Goal: Task Accomplishment & Management: Use online tool/utility

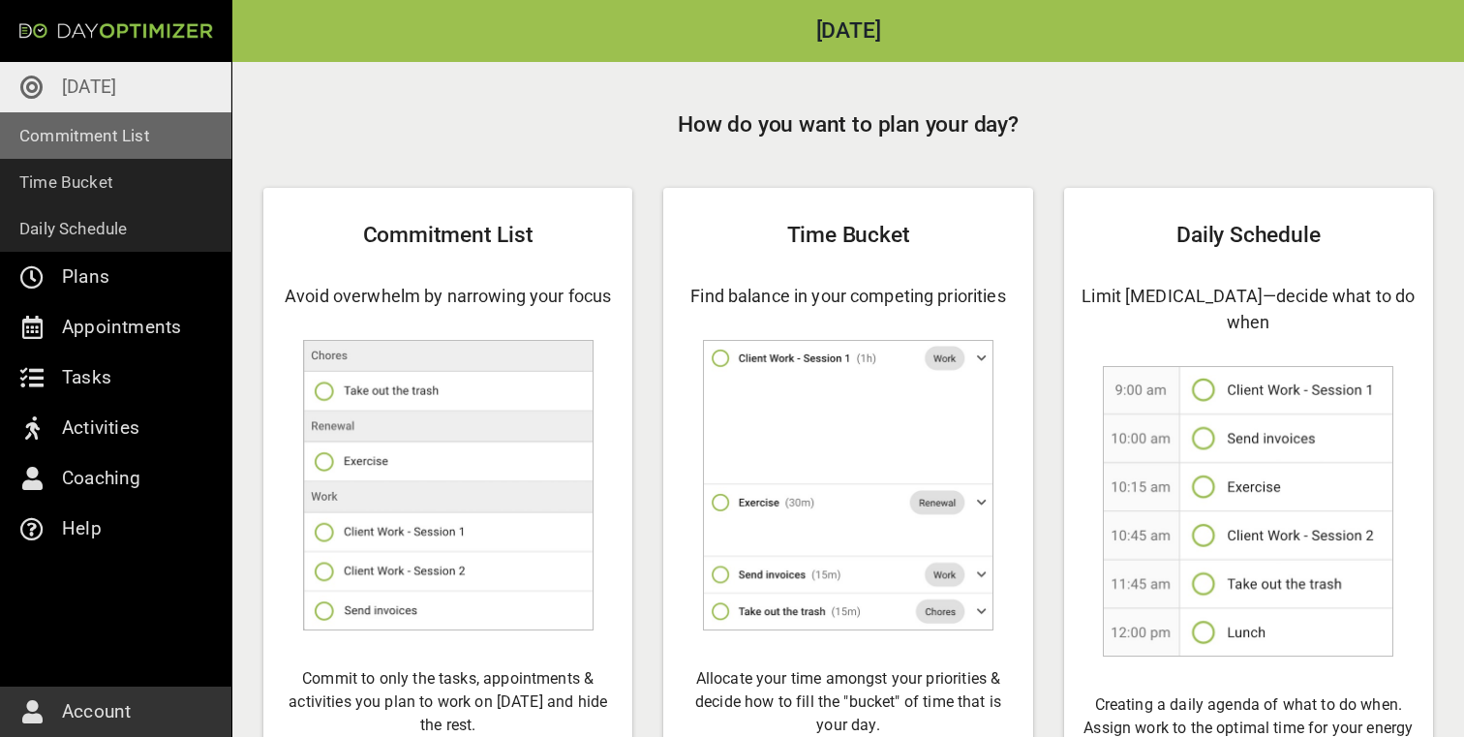
click at [177, 150] on link "Commitment List" at bounding box center [115, 135] width 231 height 46
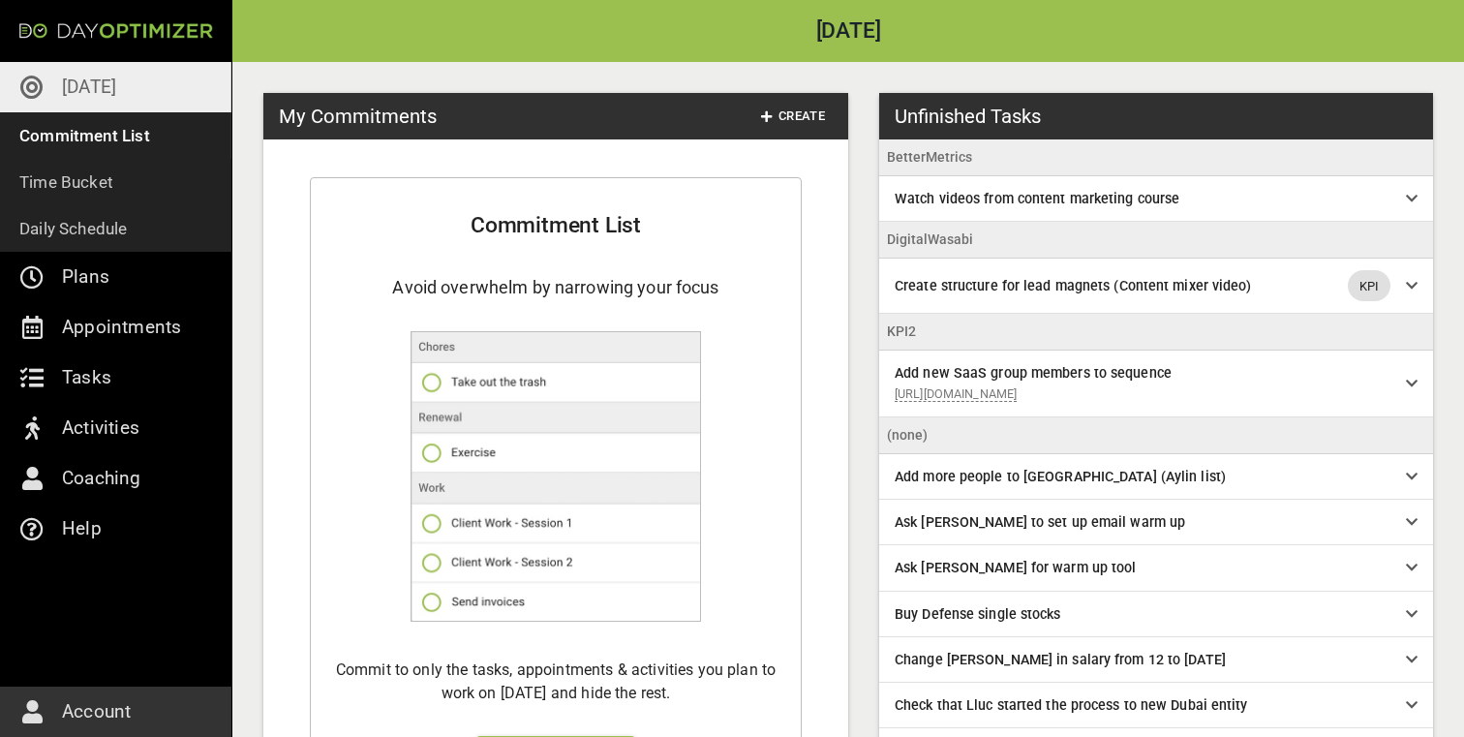
scroll to position [184, 0]
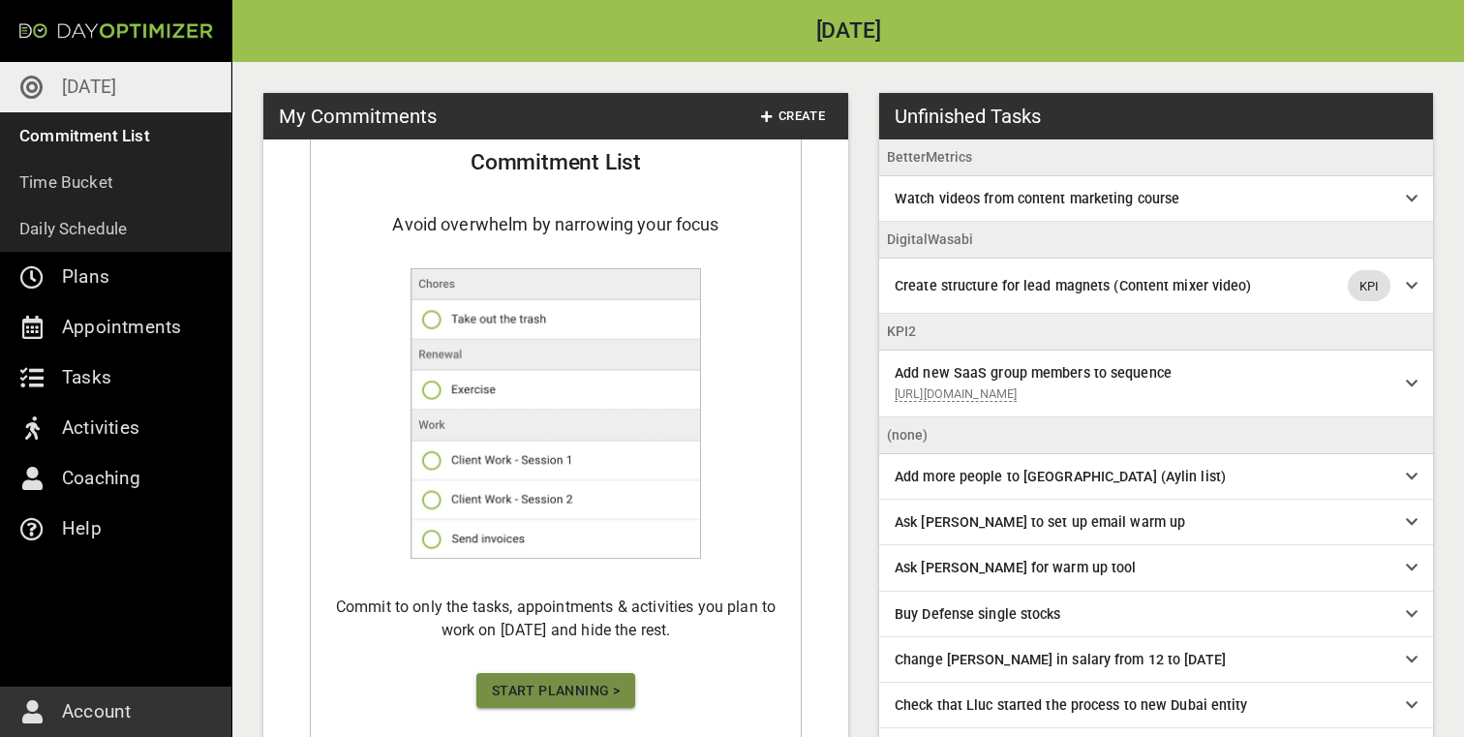
click at [581, 679] on span "Start Planning >" at bounding box center [556, 691] width 128 height 24
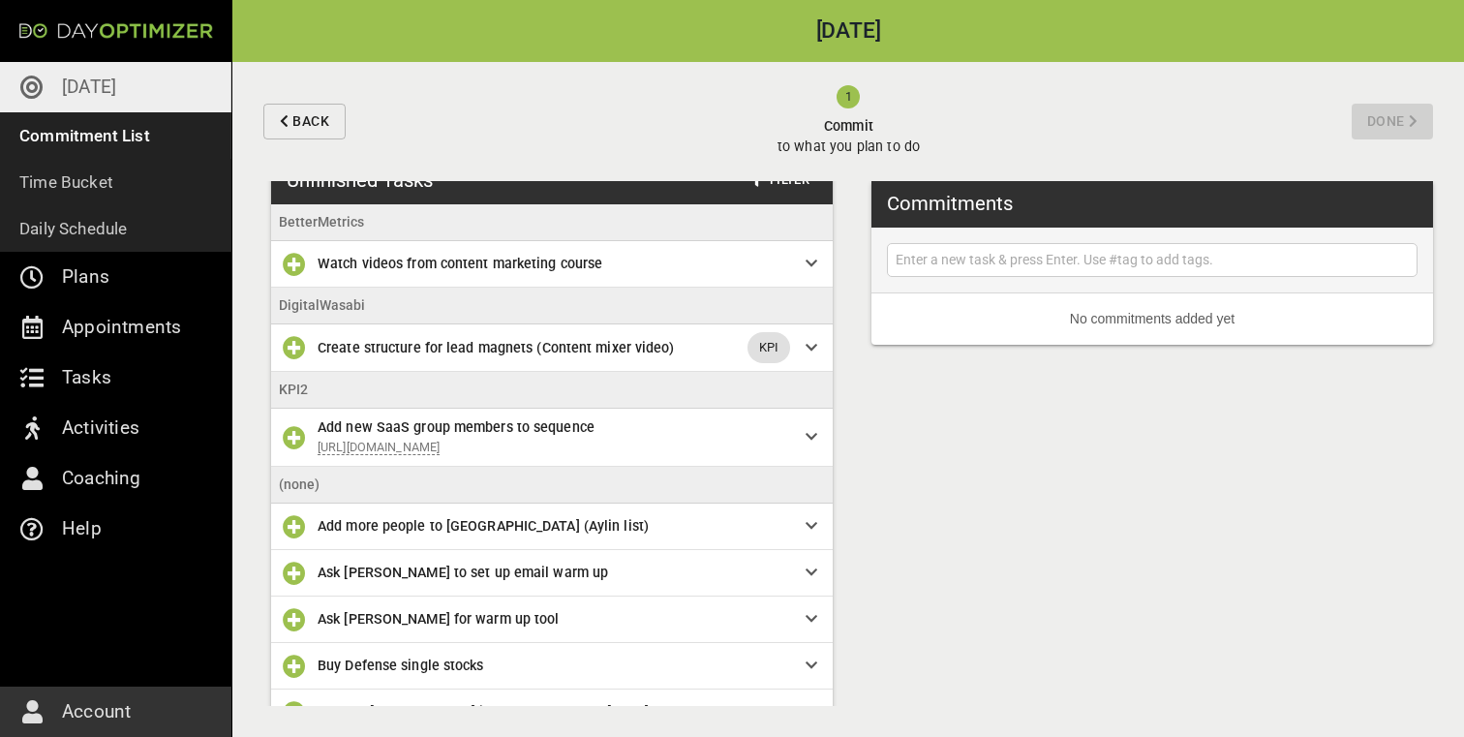
scroll to position [25, 0]
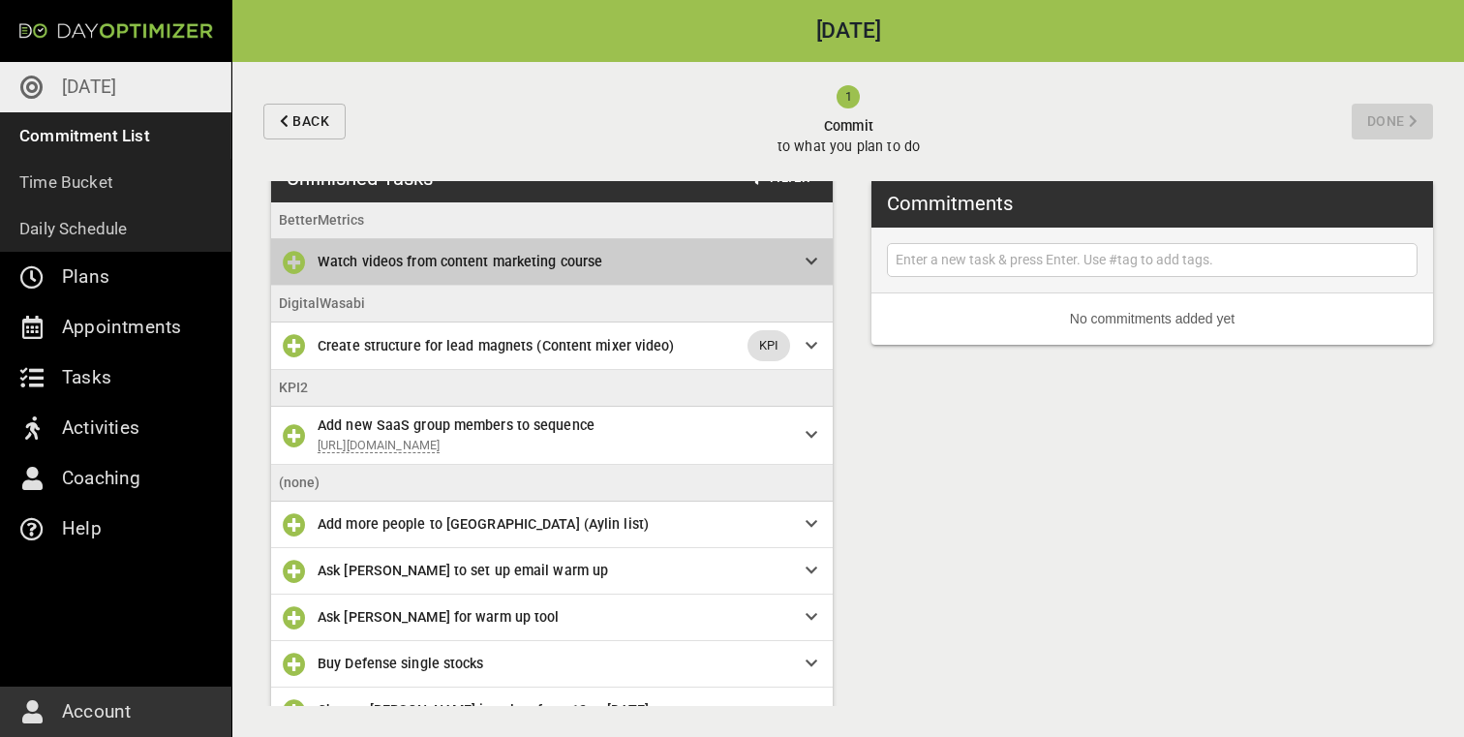
click at [772, 274] on div "Watch videos from content marketing course" at bounding box center [552, 262] width 562 height 46
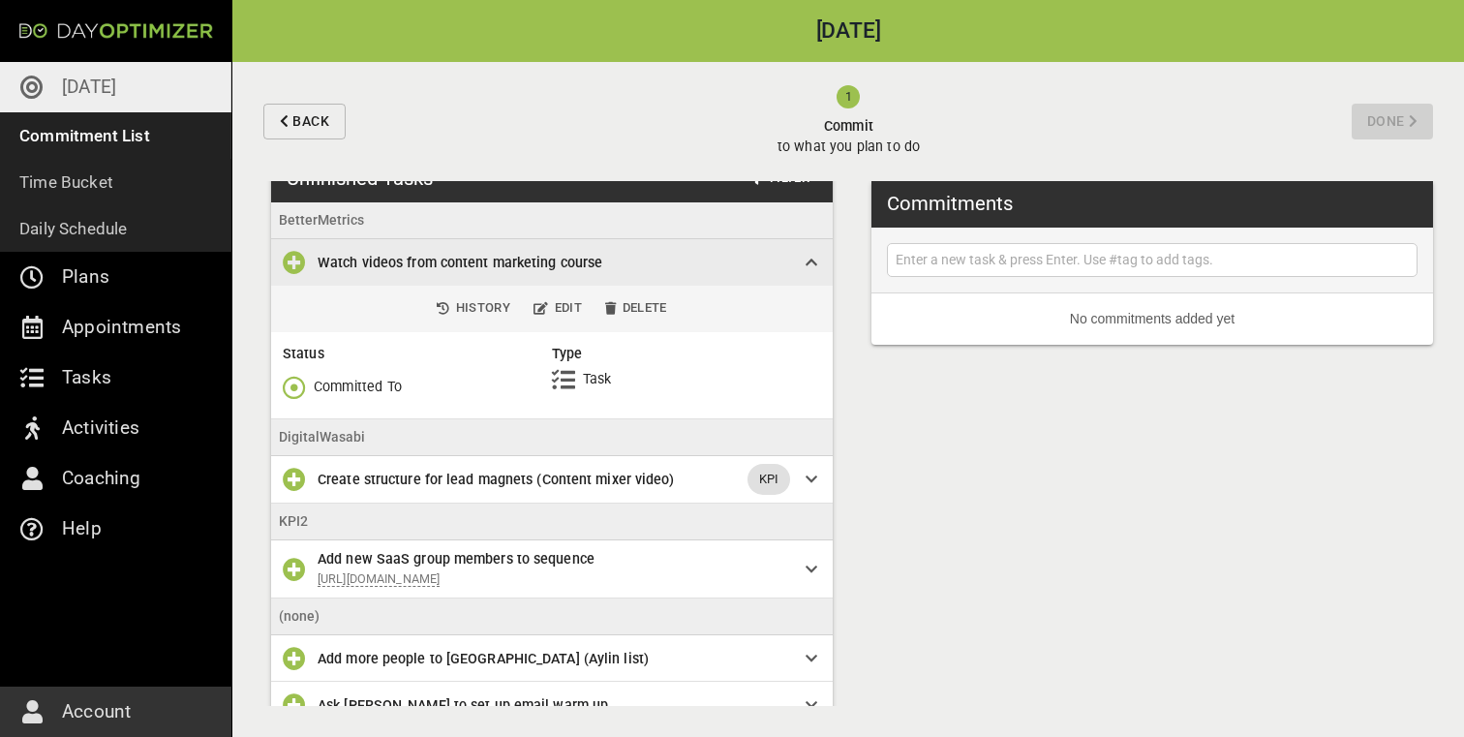
click at [772, 274] on div "Watch videos from content marketing course" at bounding box center [552, 262] width 562 height 46
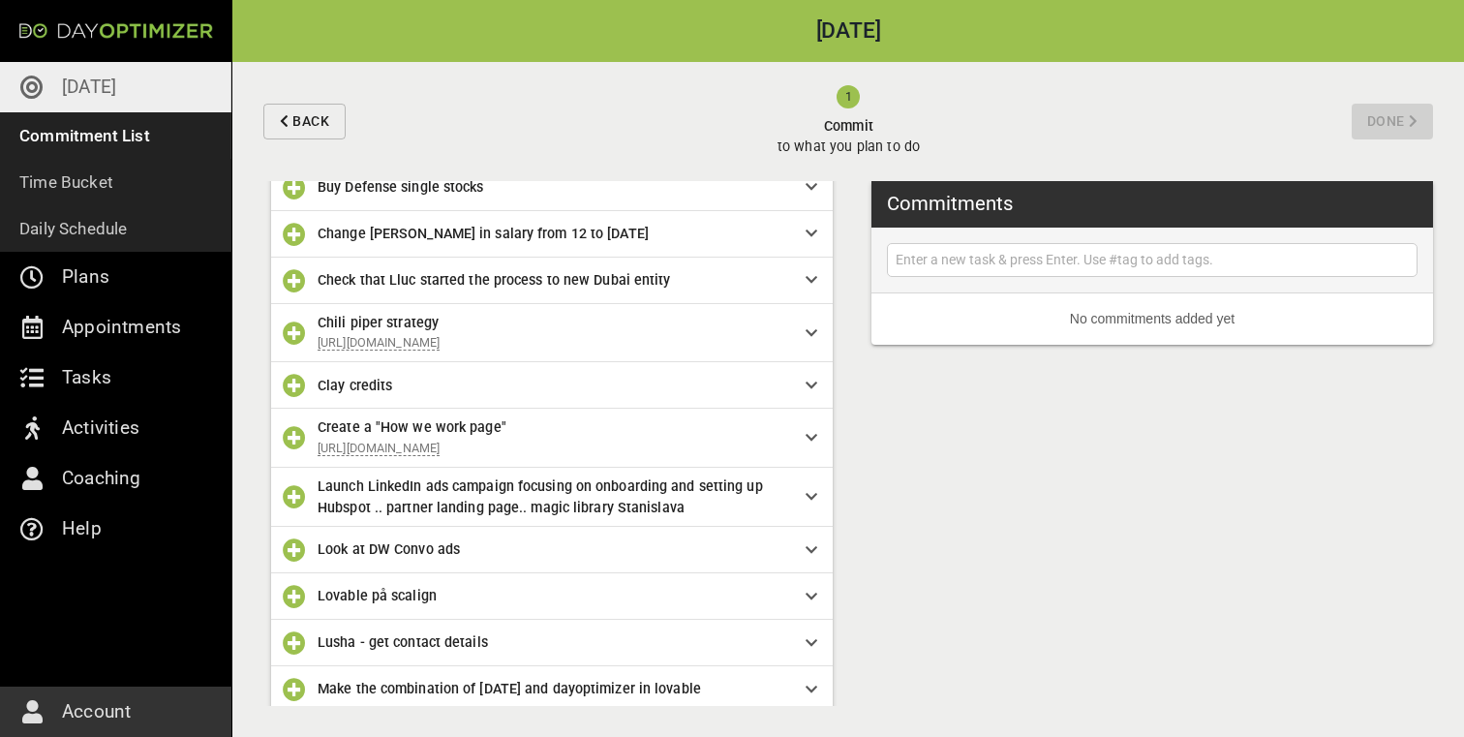
scroll to position [502, 0]
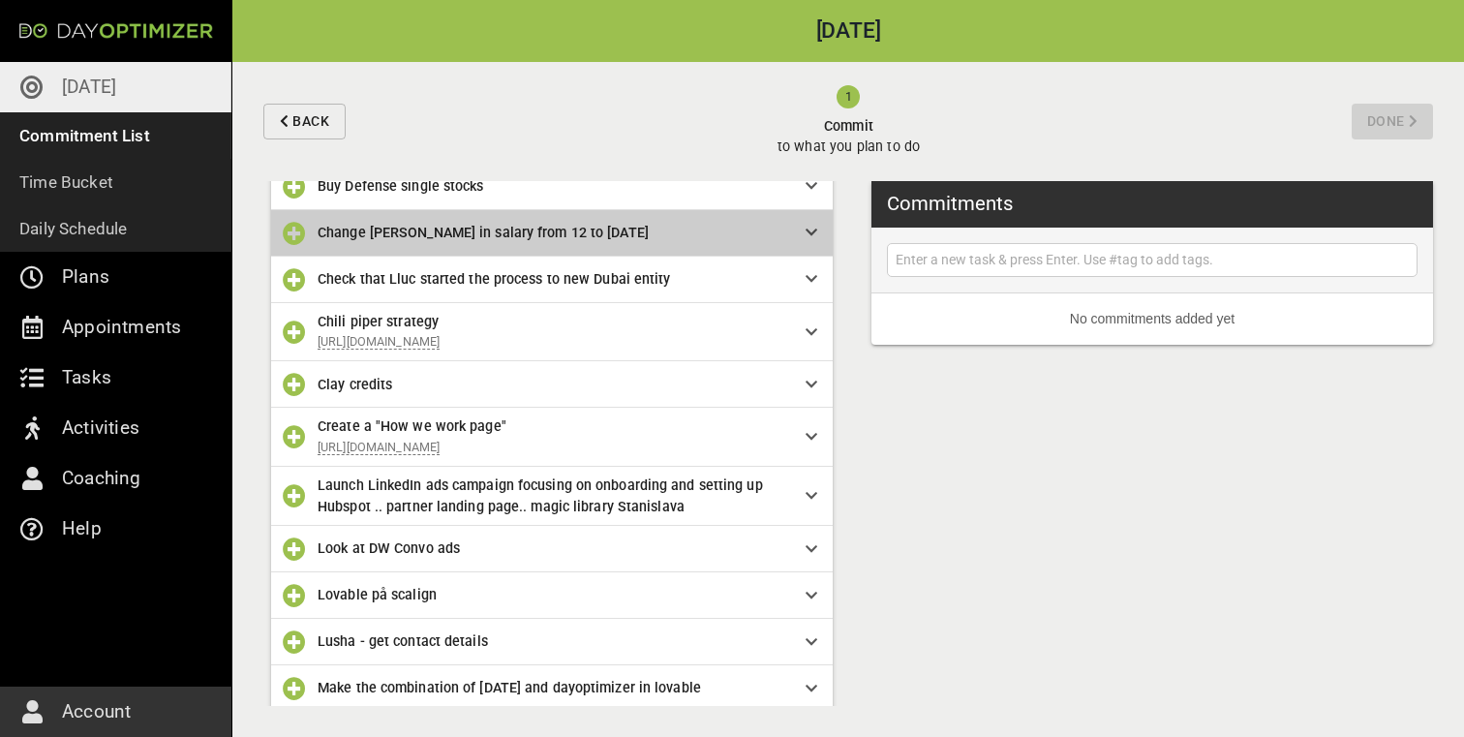
click at [456, 257] on div "Change [PERSON_NAME] in salary from 12 to [DATE]" at bounding box center [552, 233] width 562 height 46
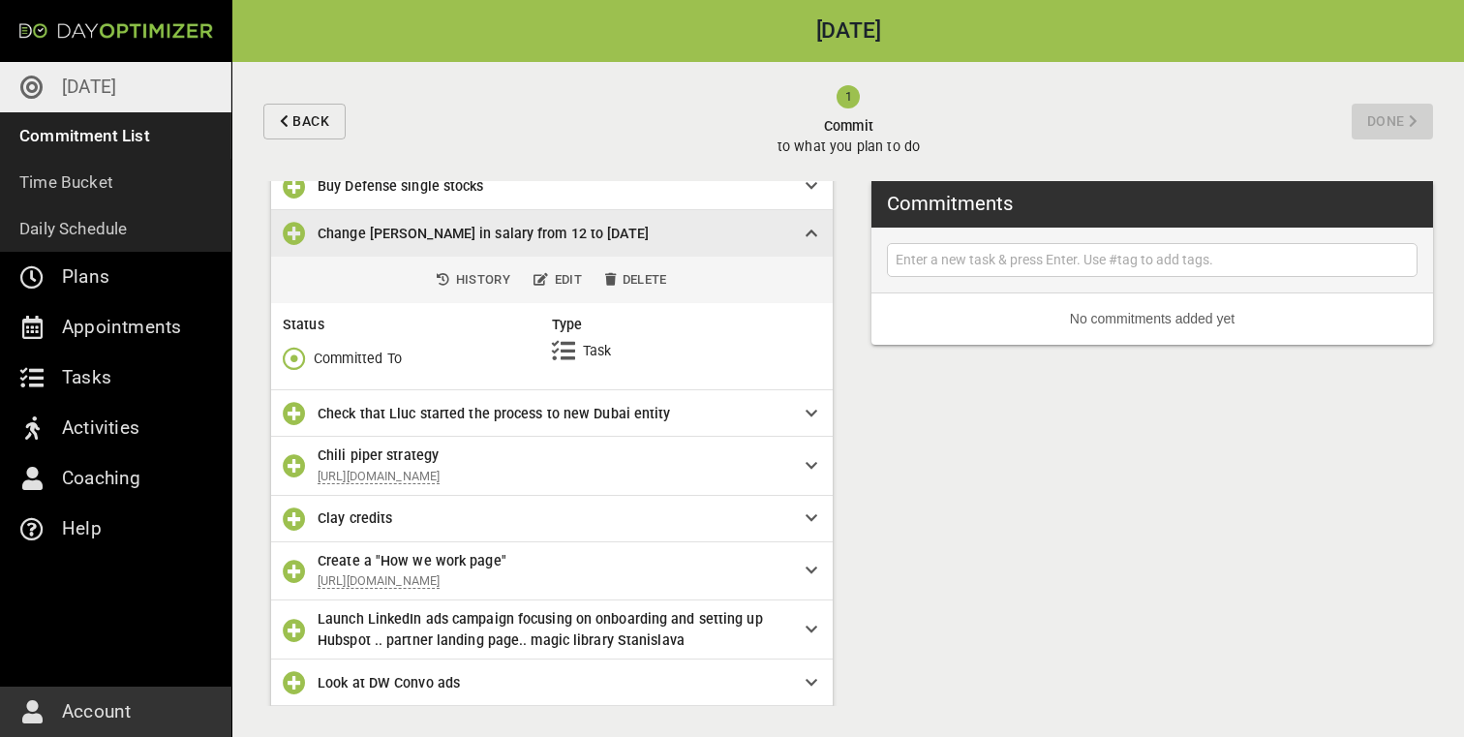
click at [287, 370] on icon "button" at bounding box center [294, 358] width 23 height 23
click at [338, 467] on p "Done" at bounding box center [330, 459] width 33 height 20
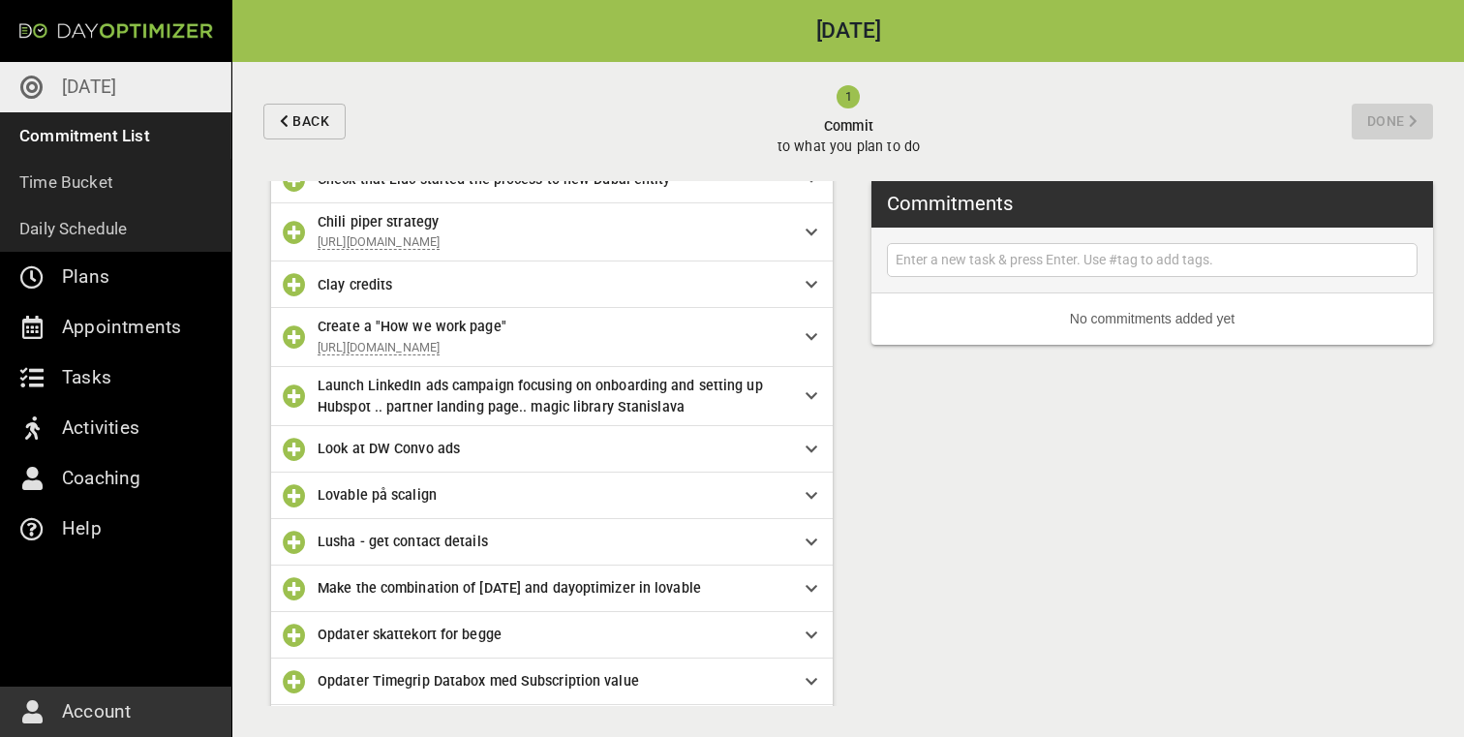
scroll to position [564, 0]
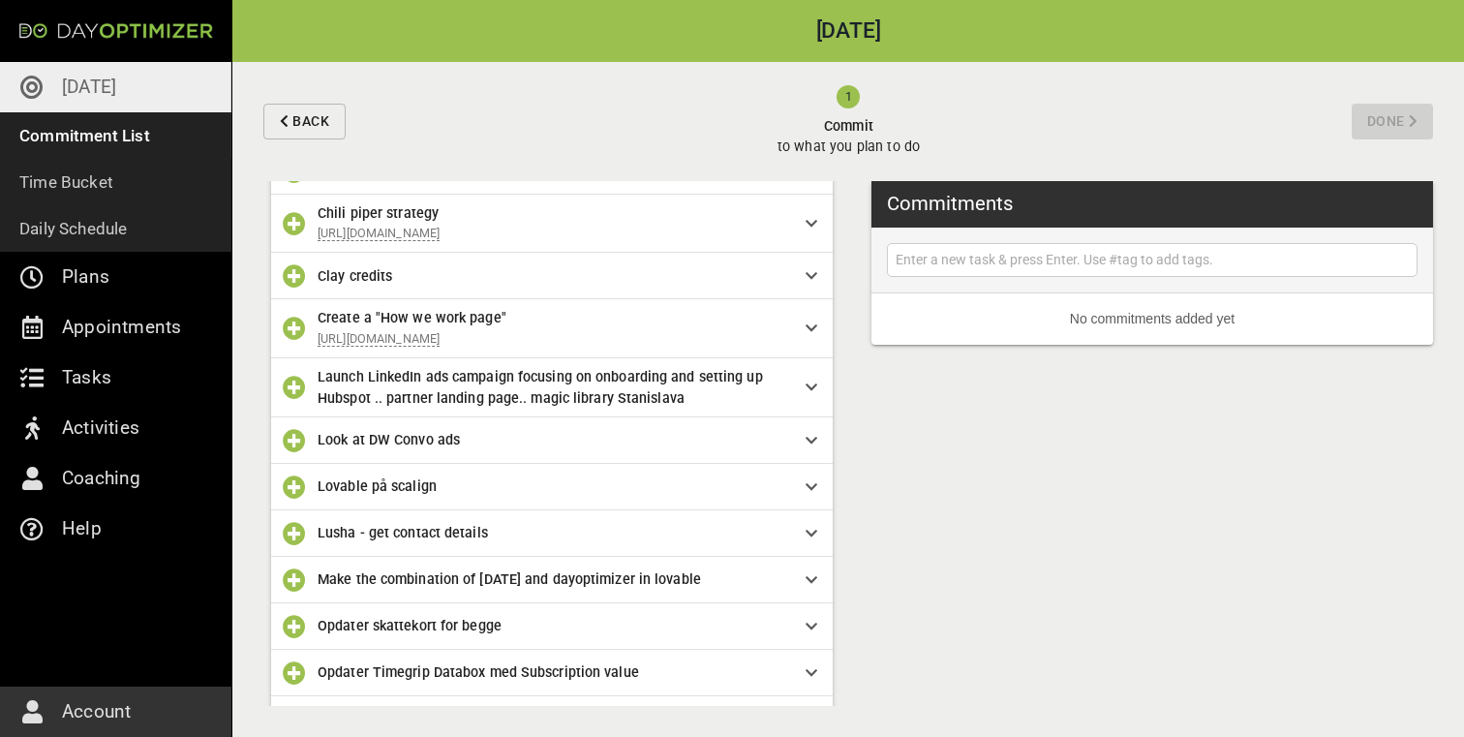
click at [731, 409] on span "Launch LinkedIn ads campaign focusing on onboarding and setting up Hubspot .. p…" at bounding box center [546, 388] width 457 height 44
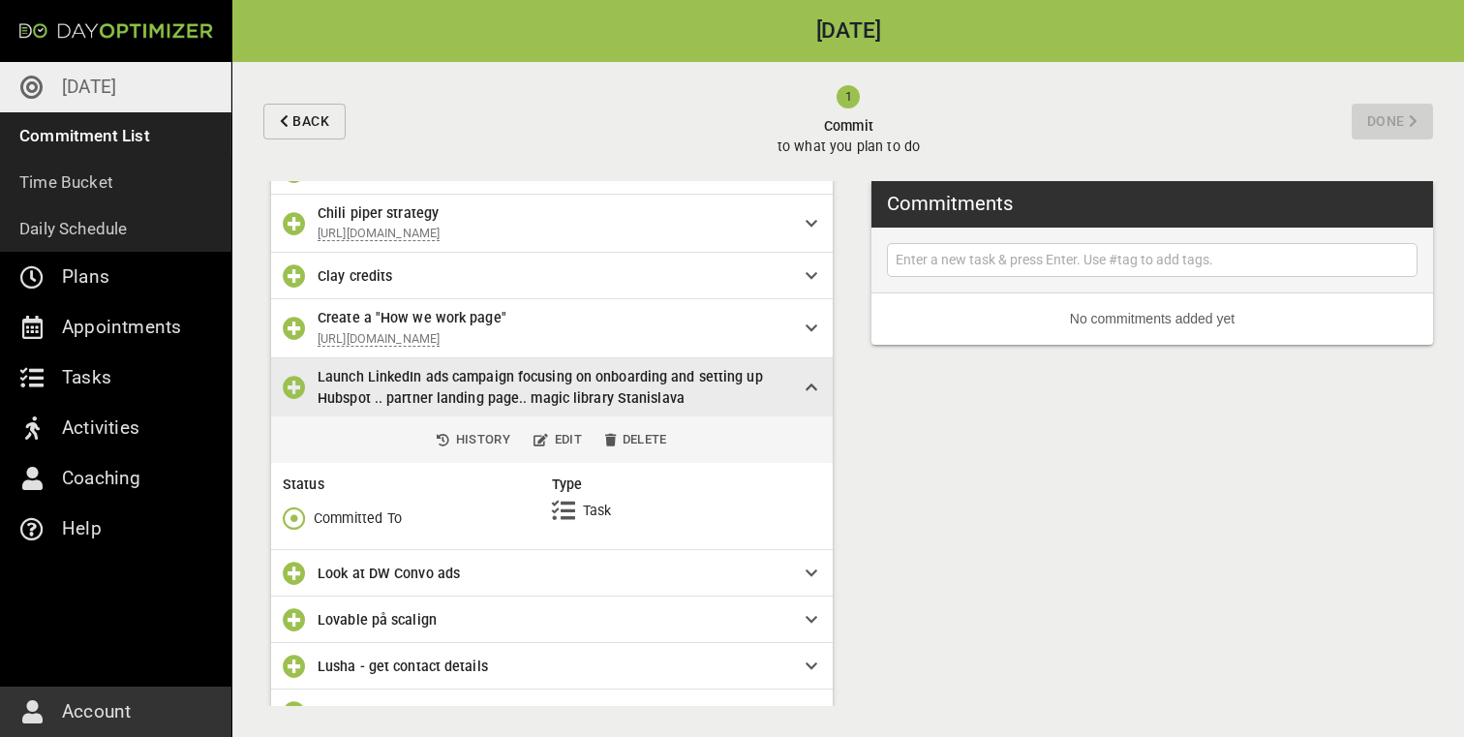
click at [286, 530] on icon "button" at bounding box center [294, 517] width 23 height 23
click at [341, 607] on button "Done" at bounding box center [342, 620] width 135 height 39
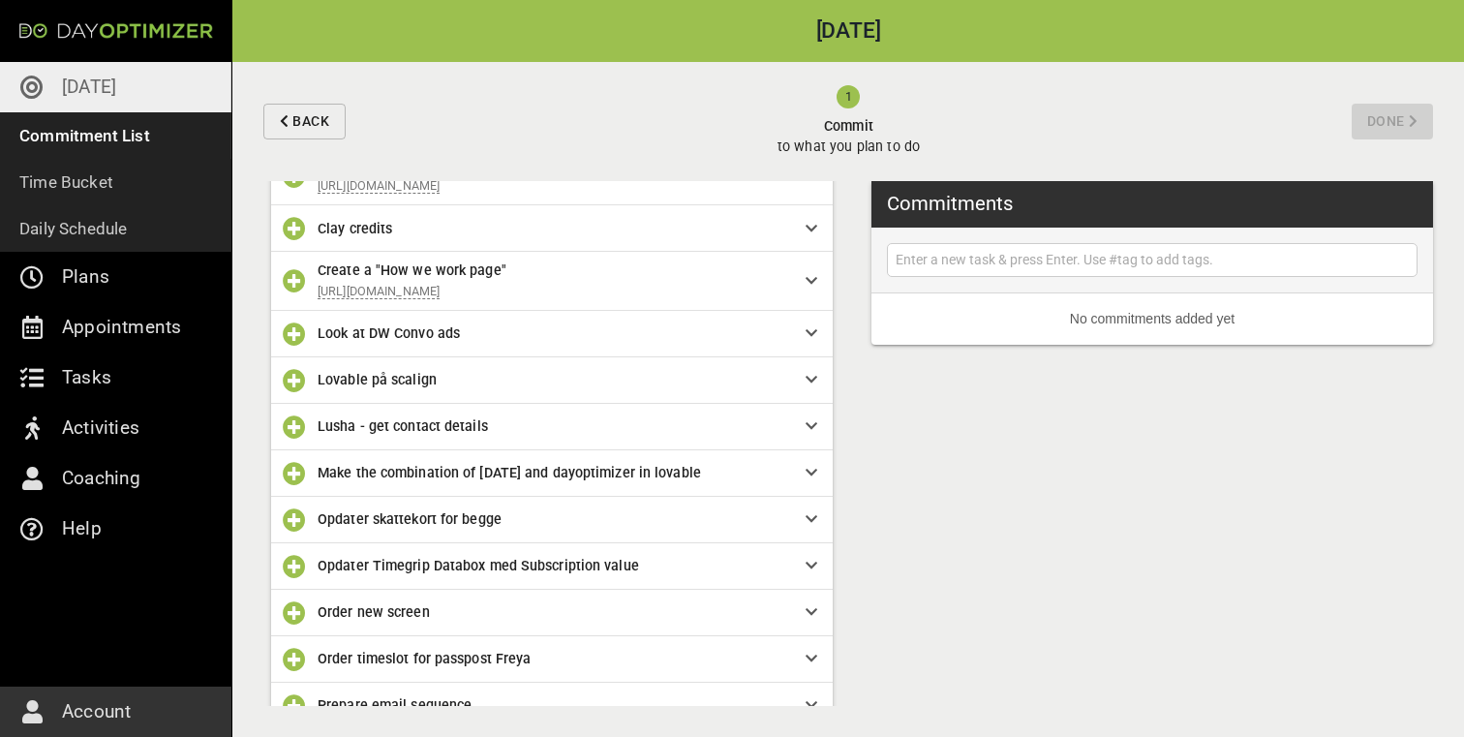
scroll to position [617, 0]
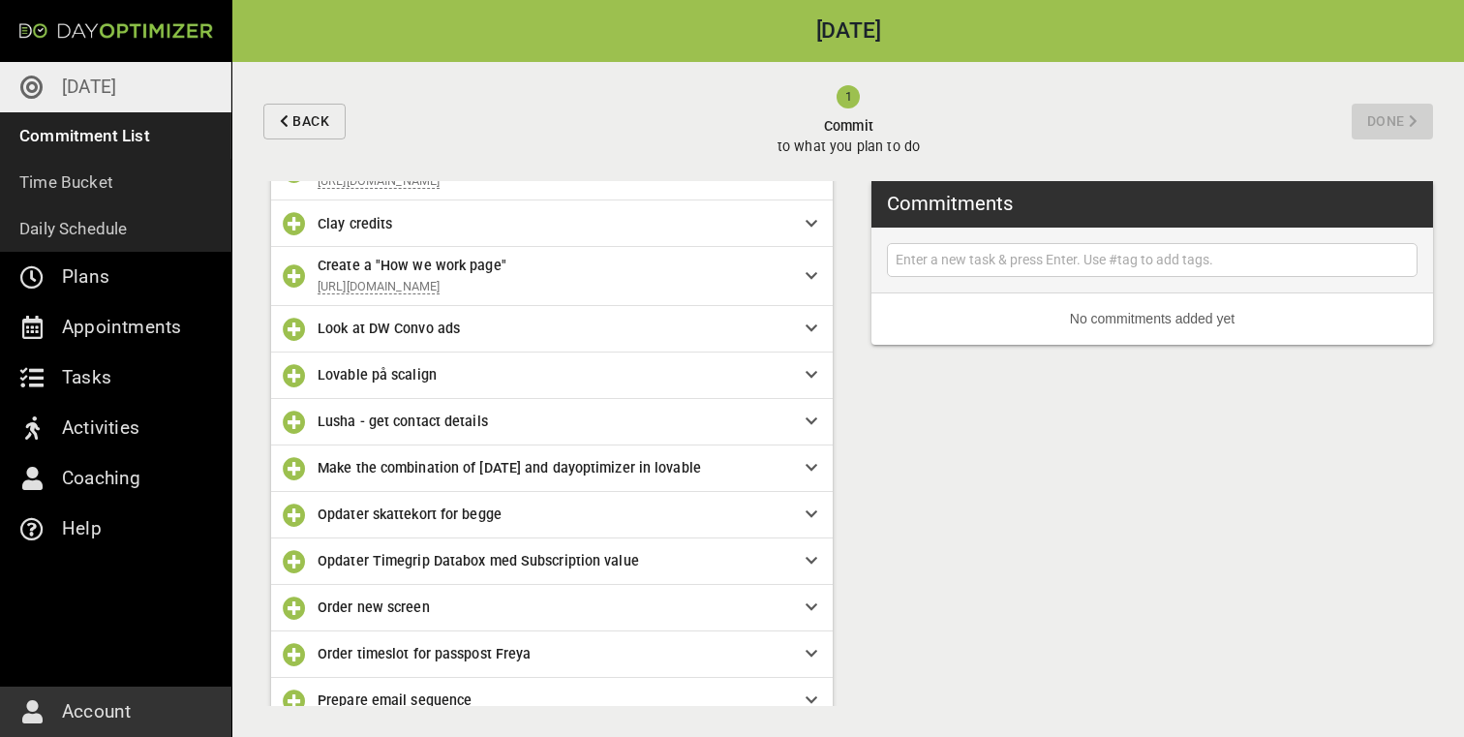
click at [381, 339] on span "Look at DW Convo ads" at bounding box center [546, 328] width 457 height 21
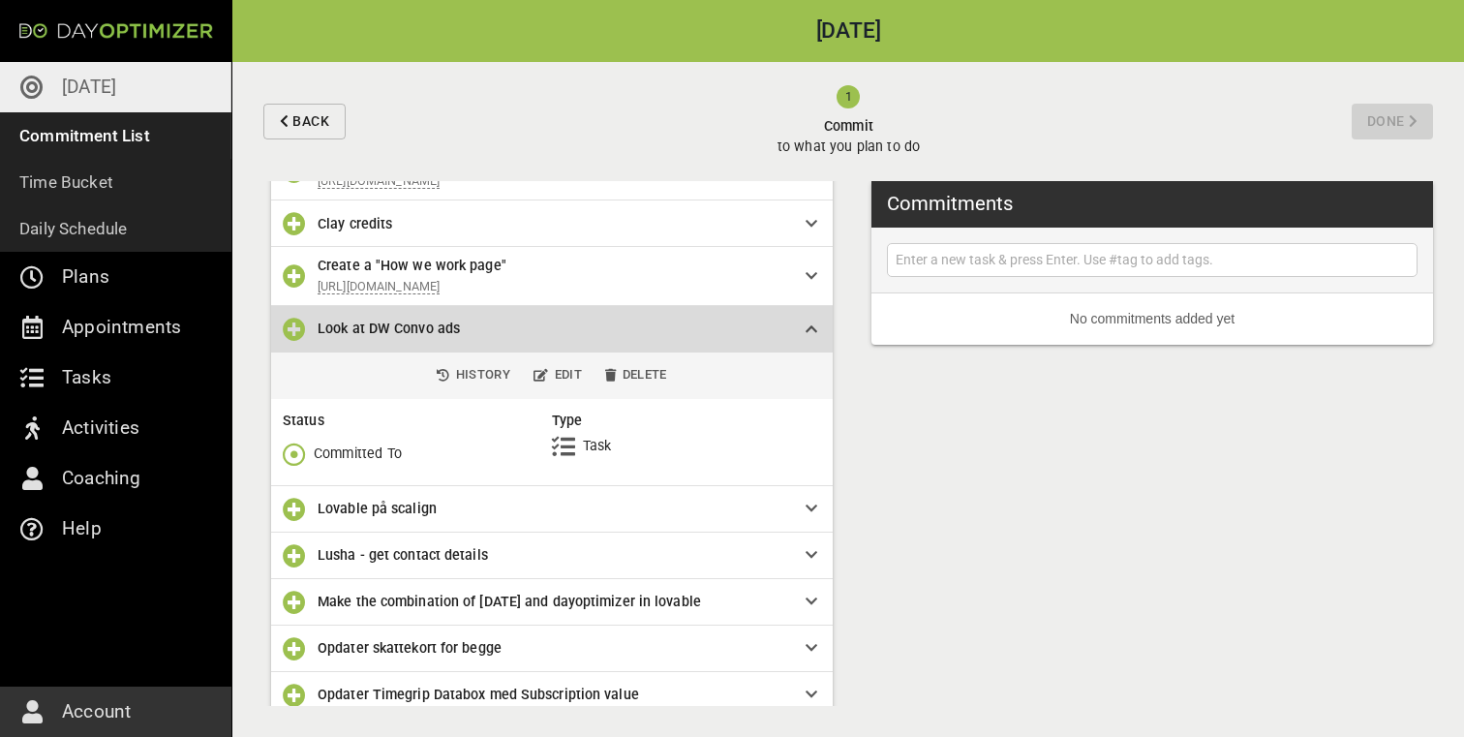
click at [762, 339] on span "Look at DW Convo ads" at bounding box center [546, 328] width 457 height 21
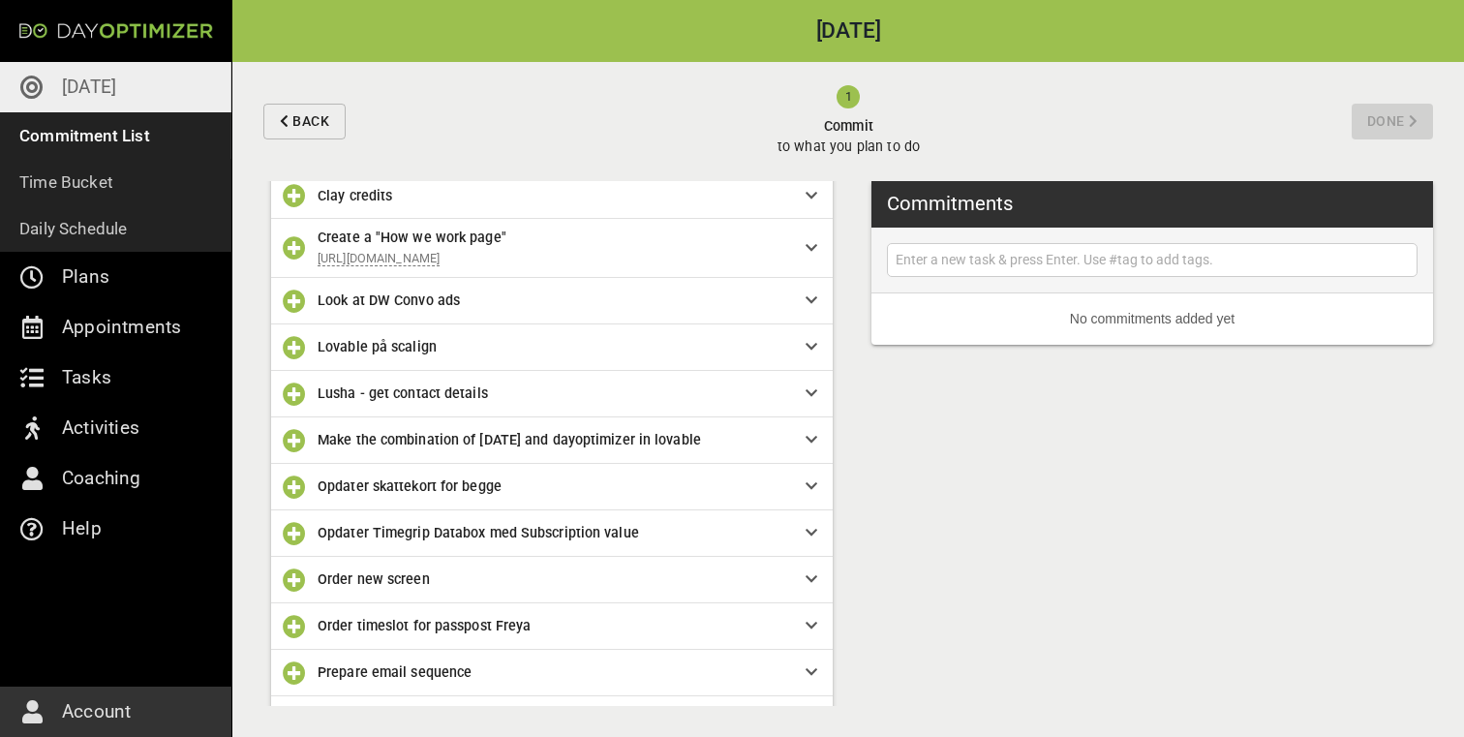
scroll to position [654, 0]
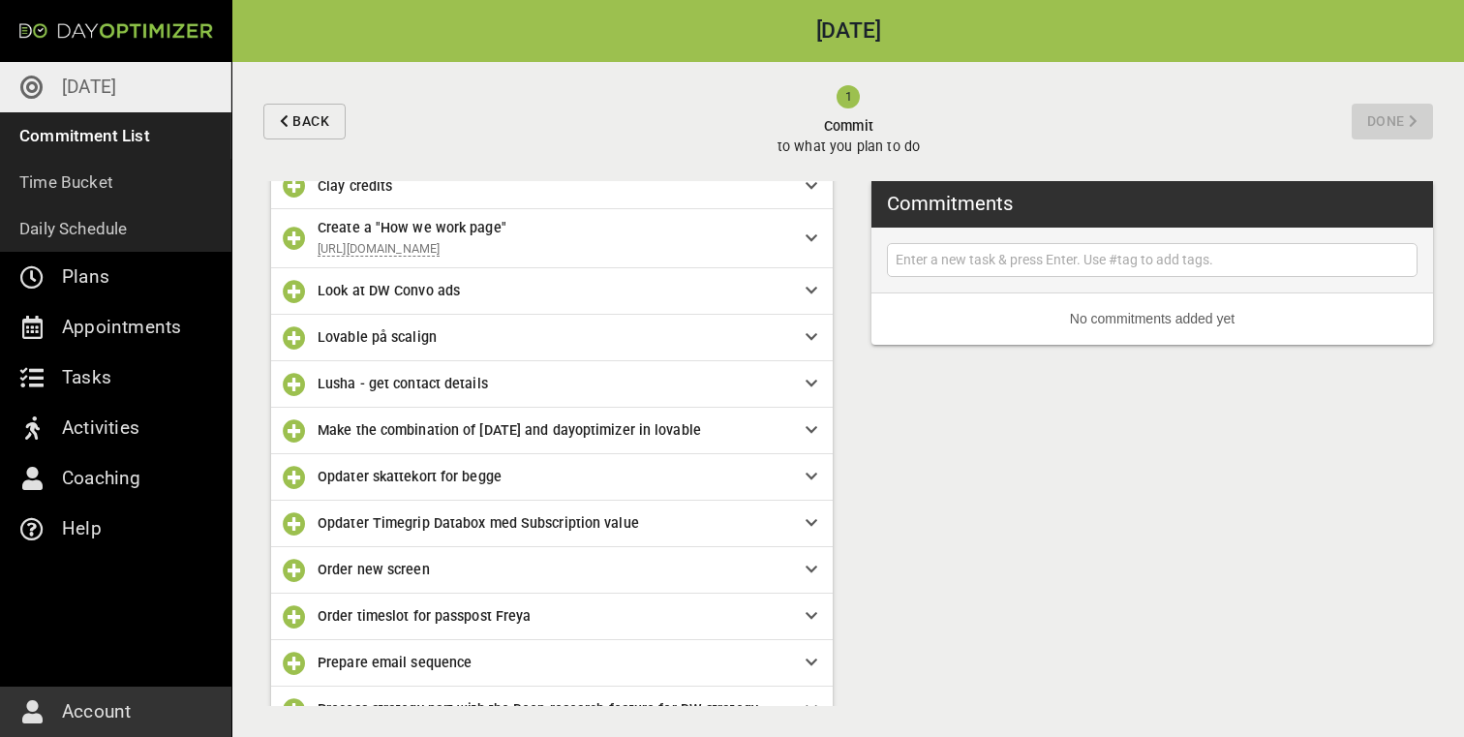
click at [408, 408] on div "Lusha - get contact details" at bounding box center [552, 384] width 562 height 46
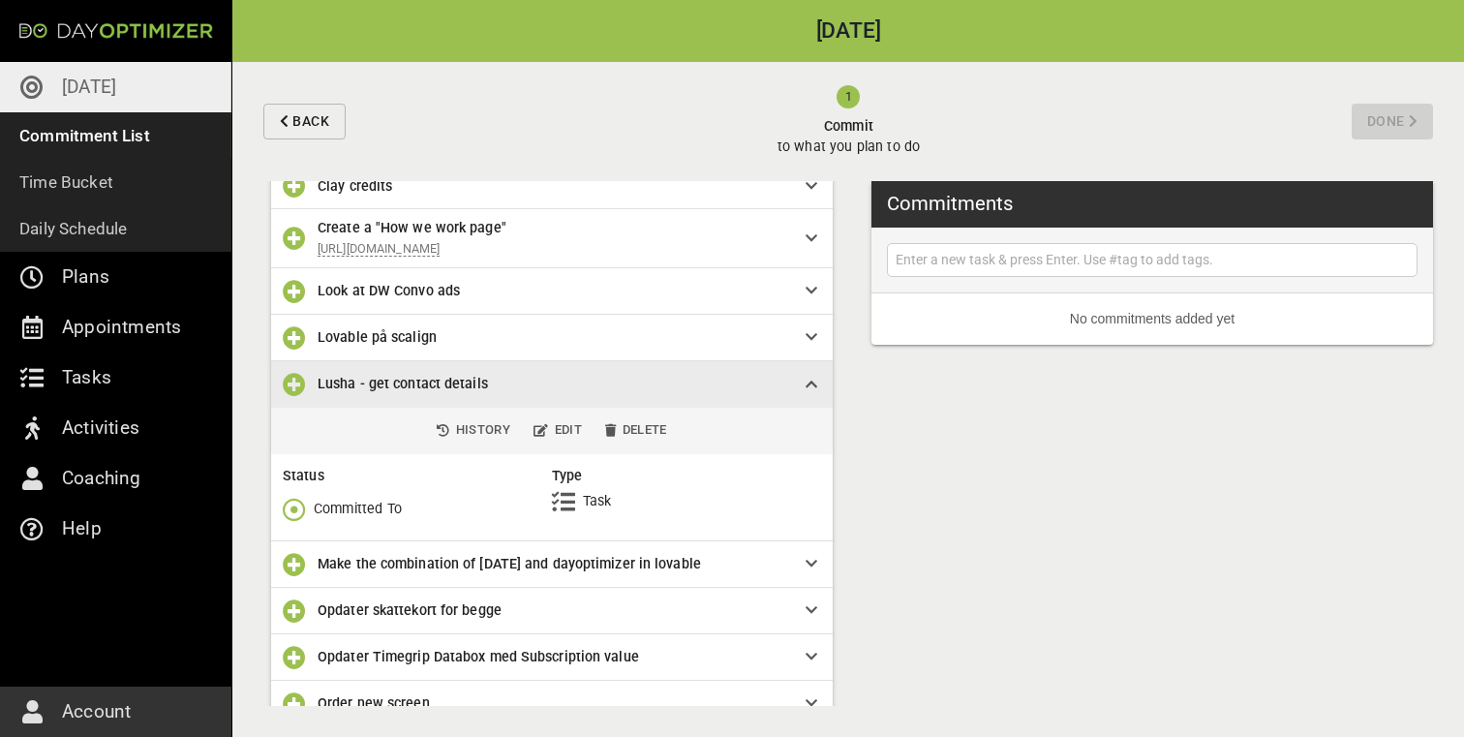
click at [305, 521] on span "button" at bounding box center [298, 509] width 31 height 23
click at [316, 653] on p "Won't Do" at bounding box center [341, 649] width 55 height 20
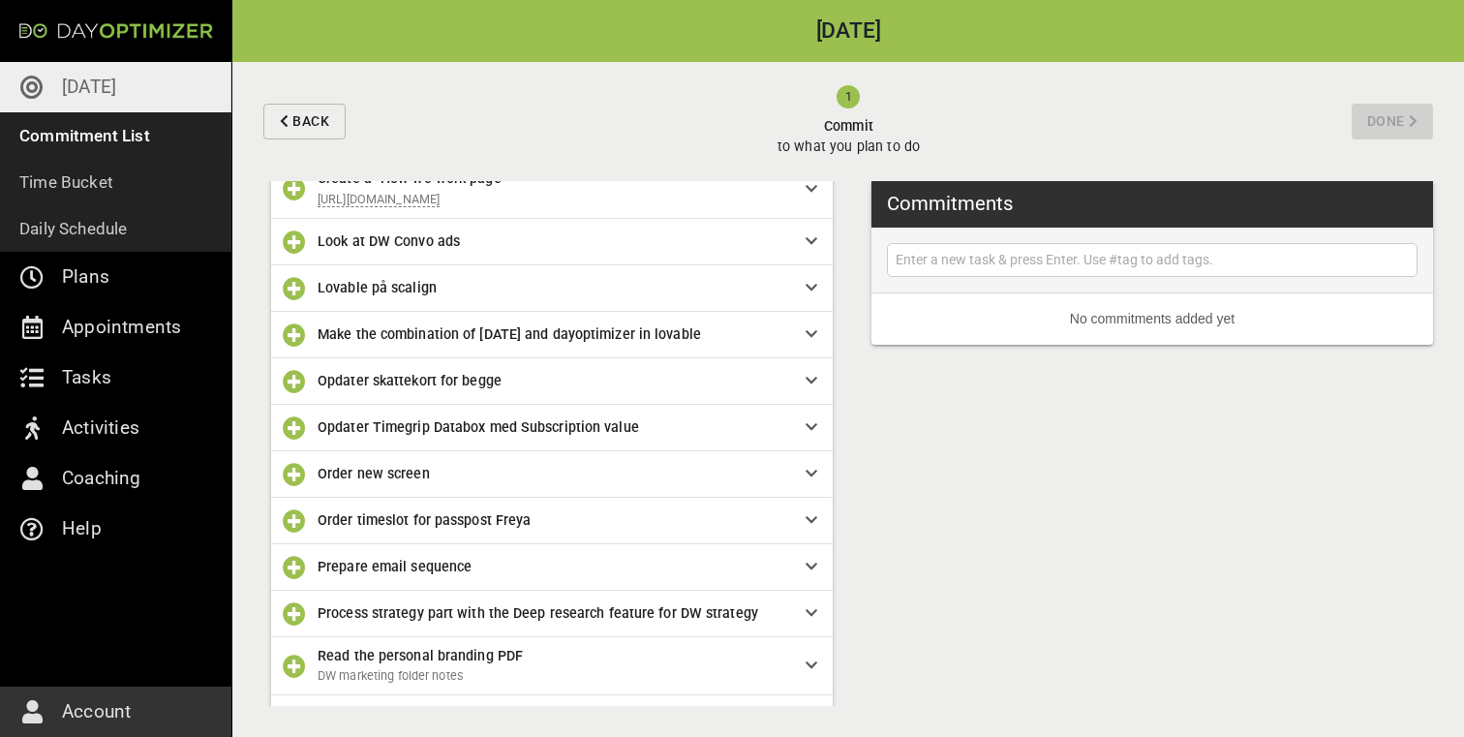
scroll to position [718, 0]
